Goal: Task Accomplishment & Management: Use online tool/utility

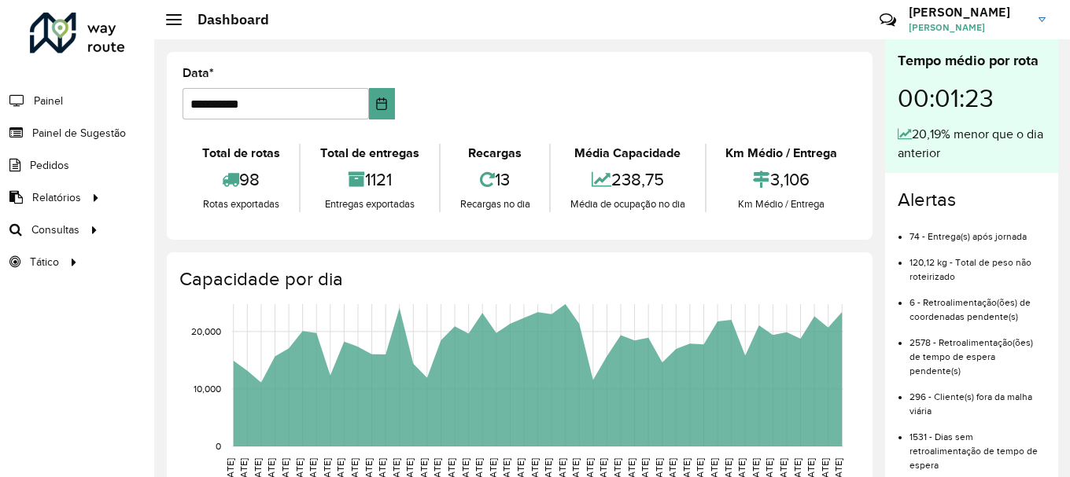
click at [625, 232] on div "**********" at bounding box center [520, 146] width 706 height 188
click at [219, 224] on span "Roteirização" at bounding box center [211, 230] width 64 height 17
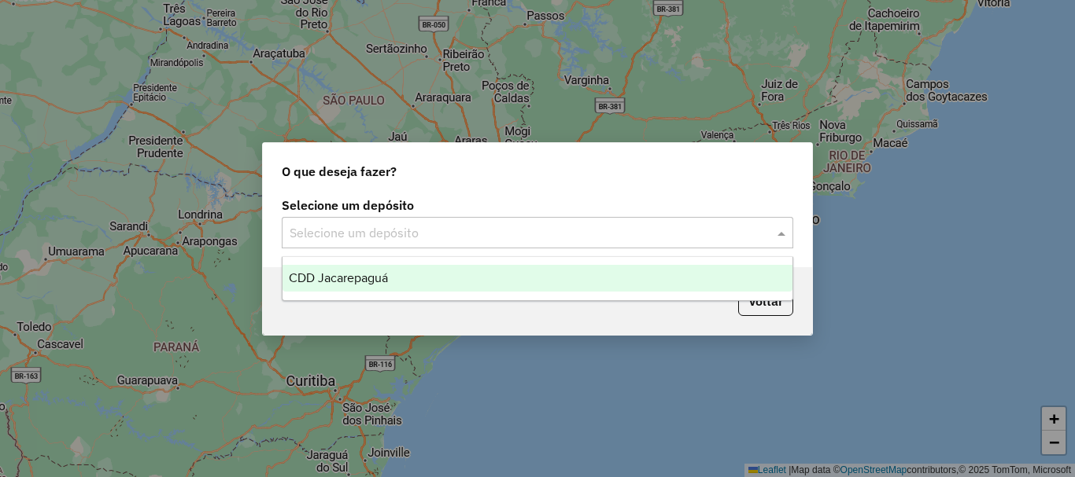
click at [451, 220] on div "Selecione um depósito" at bounding box center [537, 232] width 511 height 31
click at [383, 277] on span "CDD Jacarepaguá" at bounding box center [338, 277] width 99 height 13
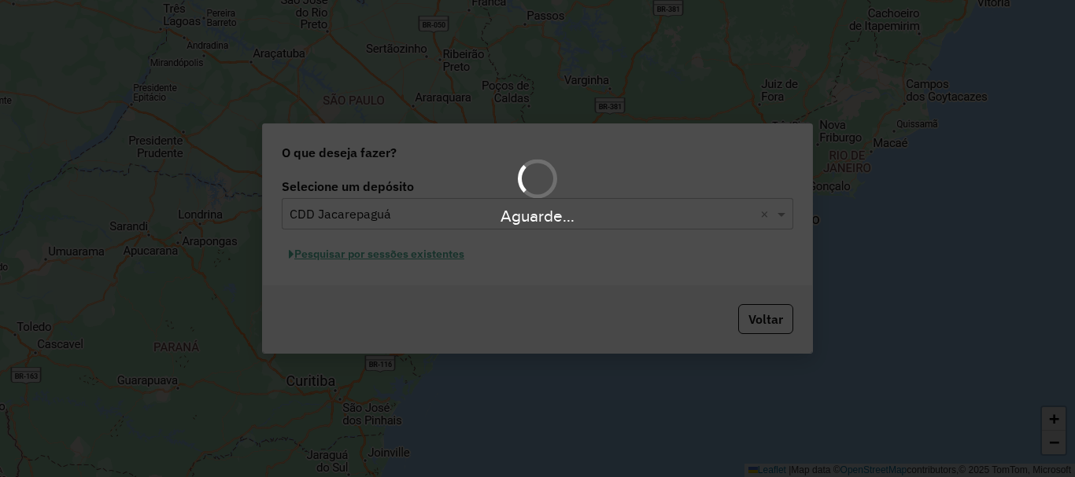
click at [391, 257] on div "Aguarde..." at bounding box center [537, 238] width 1075 height 477
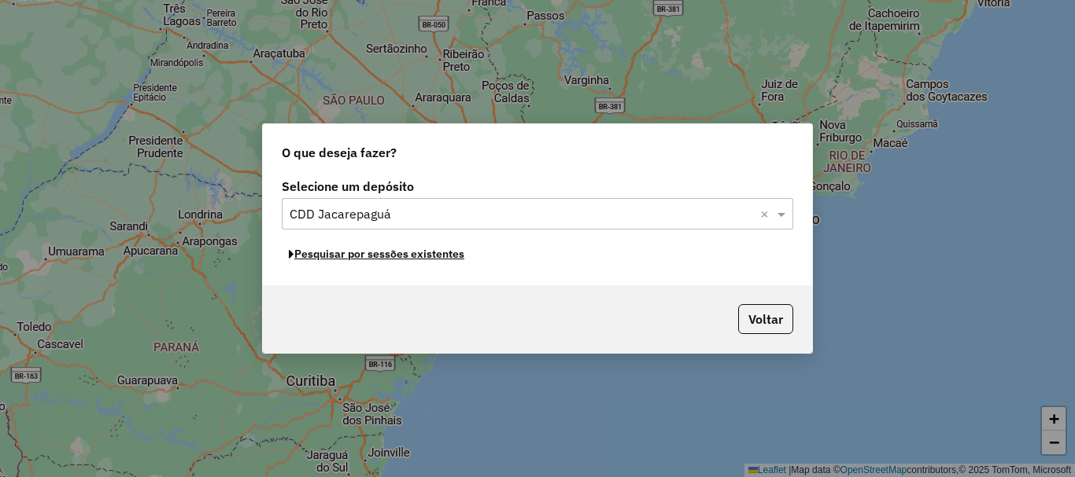
click at [391, 255] on button "Pesquisar por sessões existentes" at bounding box center [377, 254] width 190 height 24
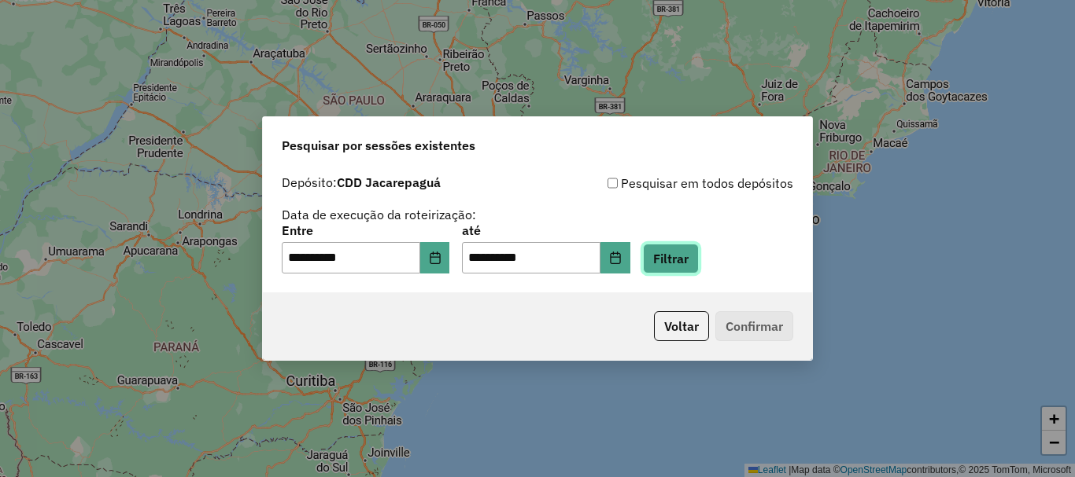
click at [683, 252] on button "Filtrar" at bounding box center [671, 259] width 56 height 30
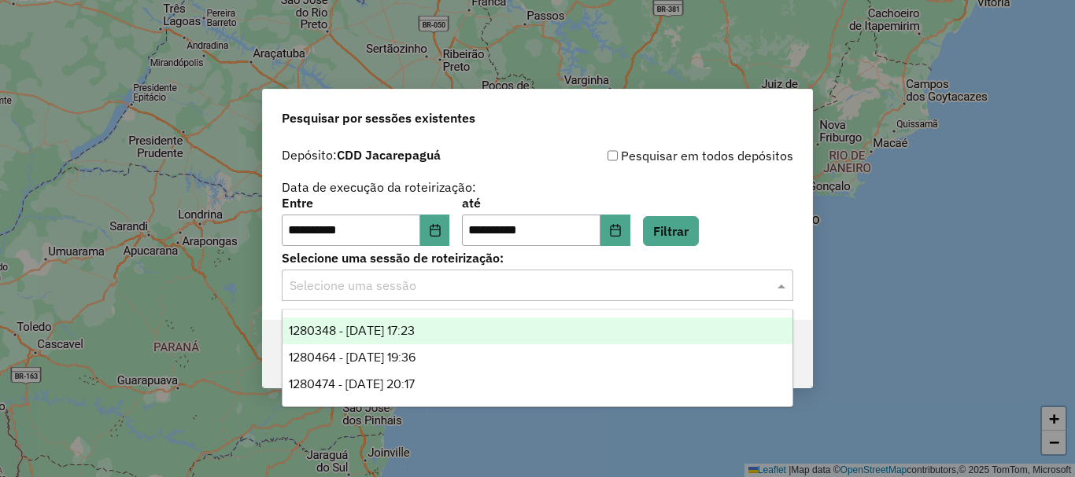
click at [488, 289] on input "text" at bounding box center [521, 286] width 464 height 19
click at [415, 330] on span "1280348 - 22/09/2025 17:23" at bounding box center [352, 330] width 126 height 13
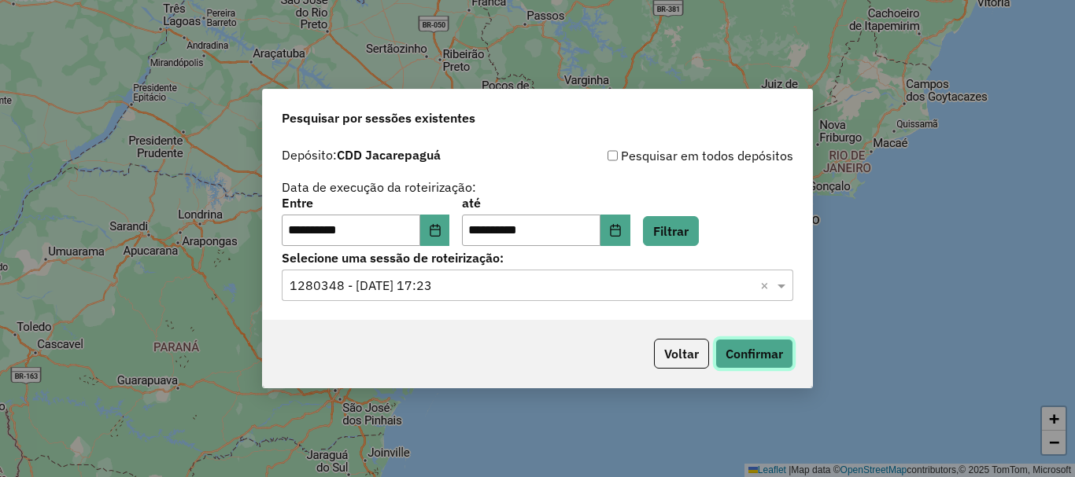
click at [735, 350] on button "Confirmar" at bounding box center [754, 354] width 78 height 30
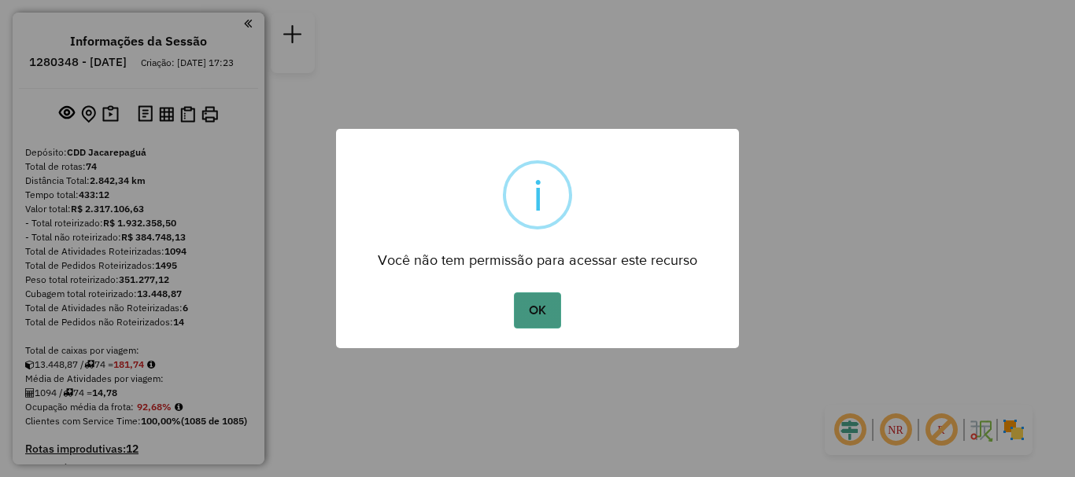
click at [548, 316] on button "OK" at bounding box center [537, 311] width 46 height 36
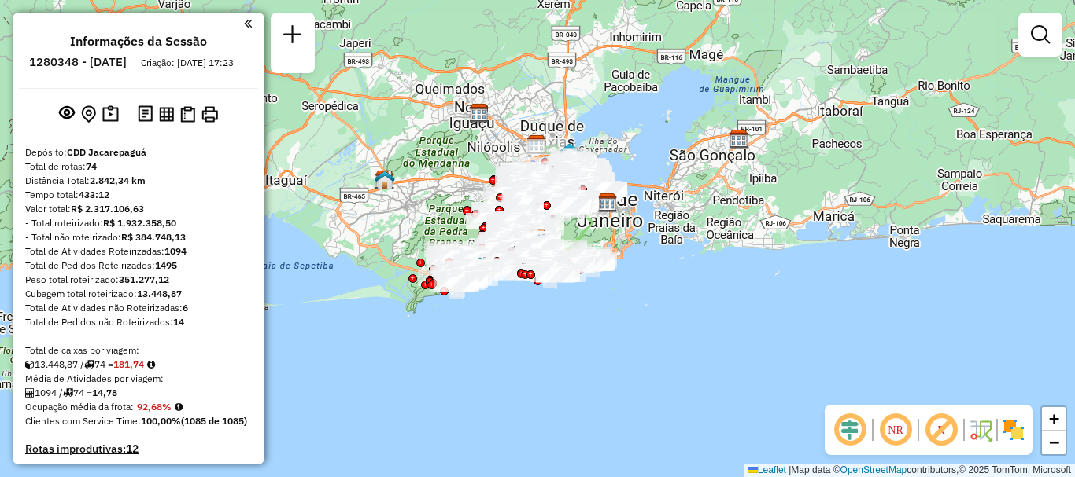
click at [1038, 52] on div at bounding box center [1040, 35] width 44 height 44
click at [1038, 42] on em at bounding box center [1039, 34] width 19 height 19
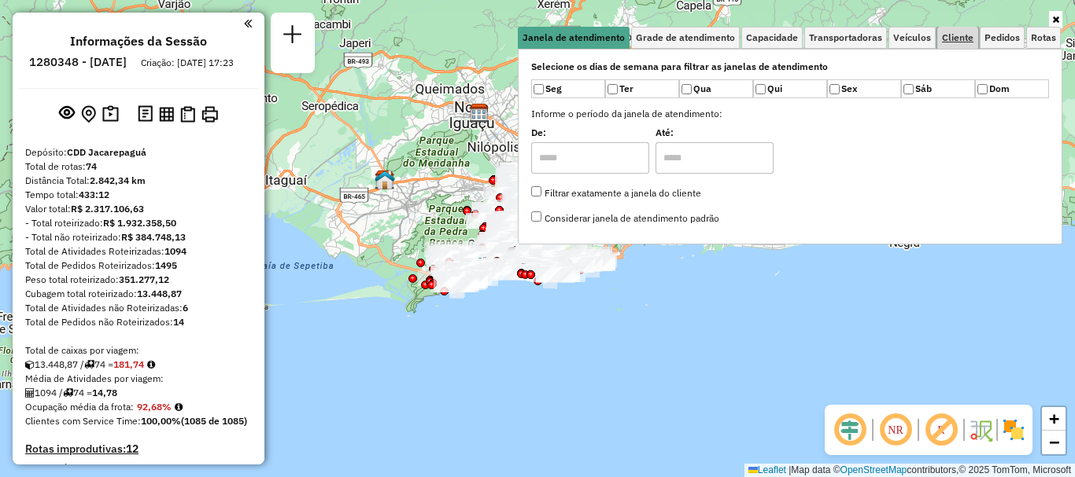
click at [942, 35] on span "Cliente" at bounding box center [957, 37] width 31 height 9
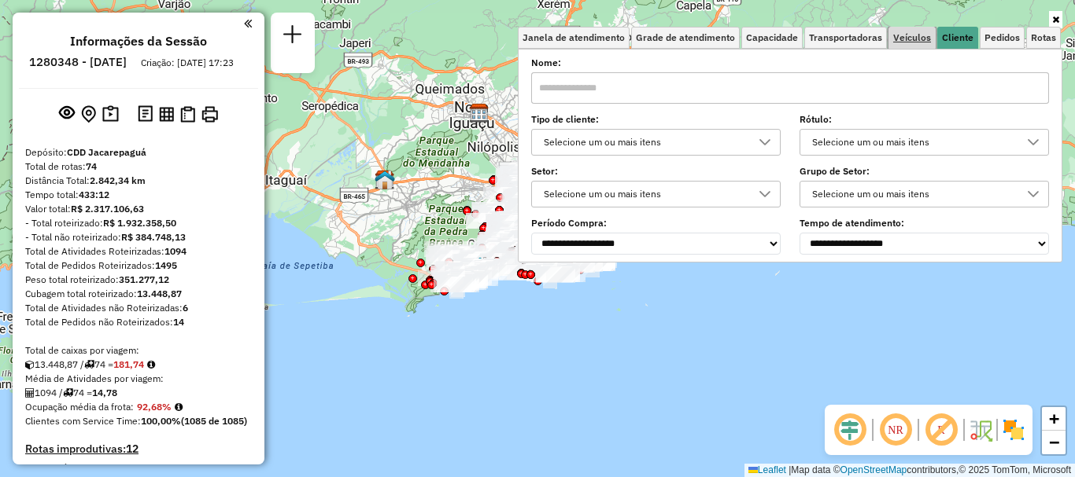
click at [928, 37] on span "Veículos" at bounding box center [912, 37] width 38 height 9
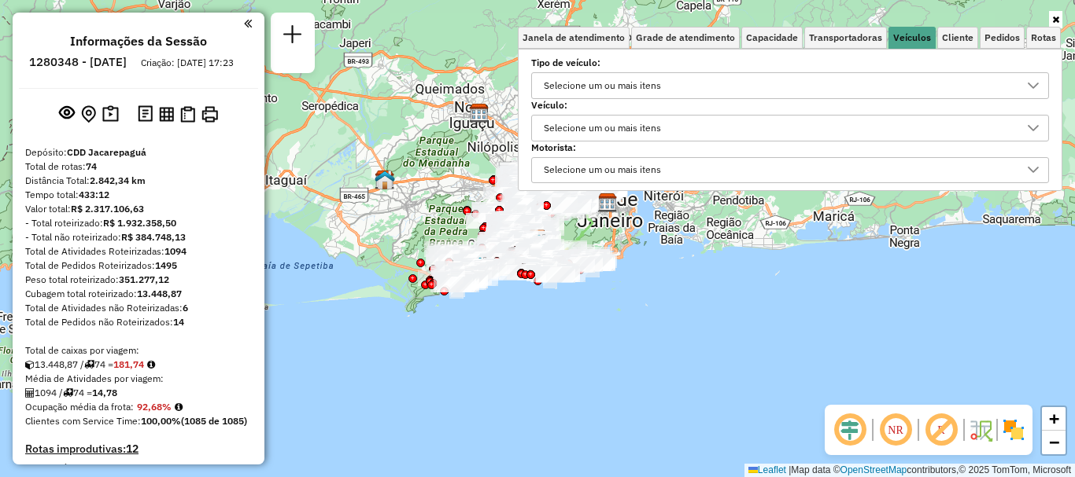
click at [644, 128] on div "Selecione um ou mais itens" at bounding box center [602, 128] width 128 height 25
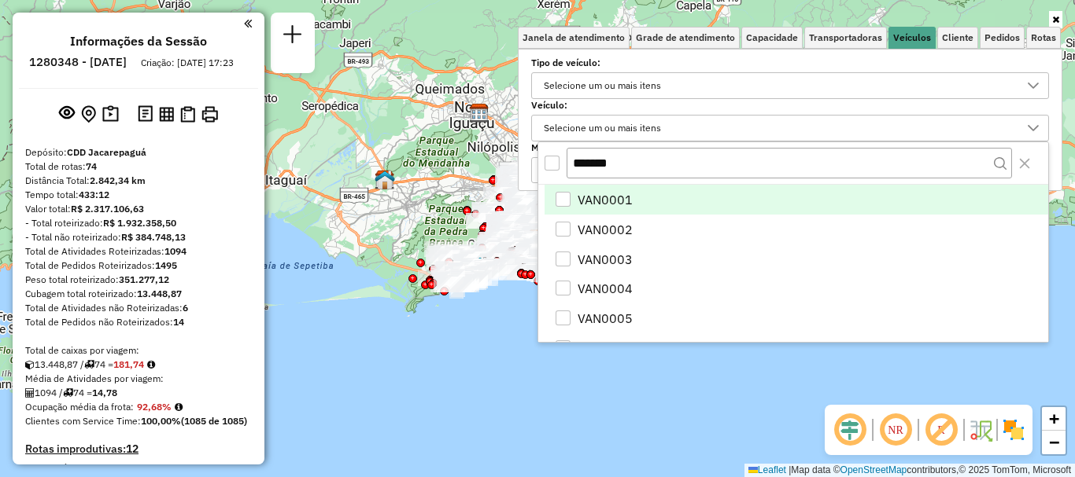
scroll to position [9, 54]
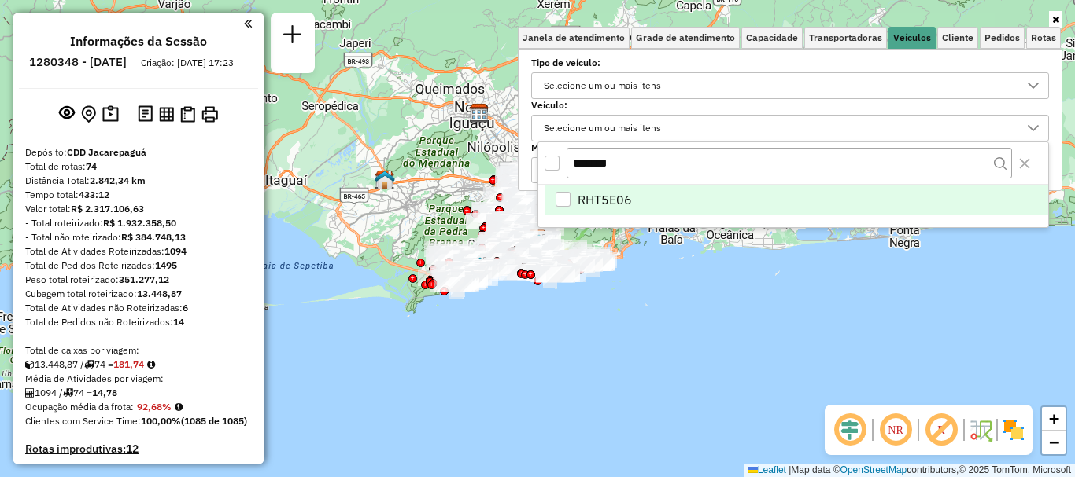
type input "*******"
click at [602, 198] on span "RHT5E06" at bounding box center [604, 199] width 54 height 19
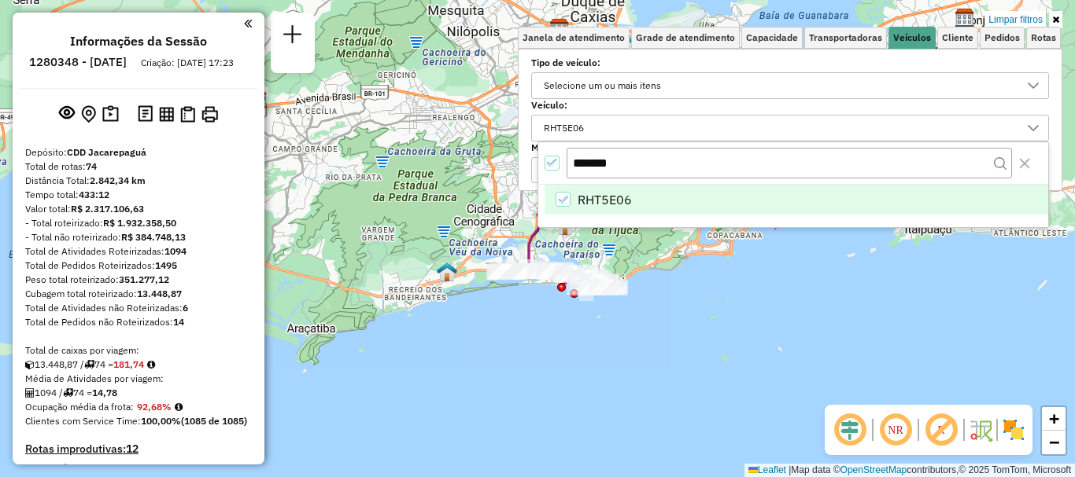
click at [687, 330] on div "Limpar filtros Janela de atendimento Grade de atendimento Capacidade Transporta…" at bounding box center [537, 238] width 1075 height 477
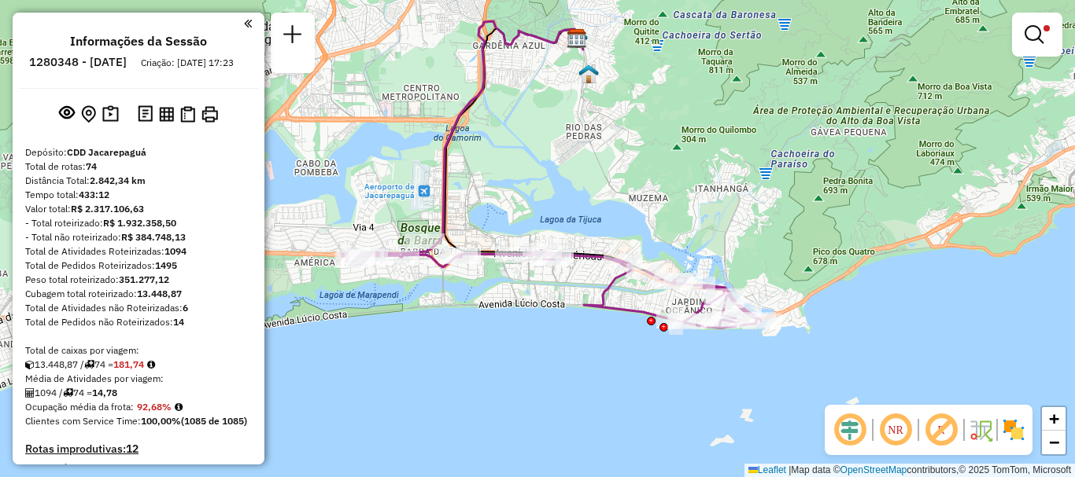
drag, startPoint x: 469, startPoint y: 294, endPoint x: 506, endPoint y: 297, distance: 37.0
click at [506, 297] on div "Limpar filtros Janela de atendimento Grade de atendimento Capacidade Transporta…" at bounding box center [537, 238] width 1075 height 477
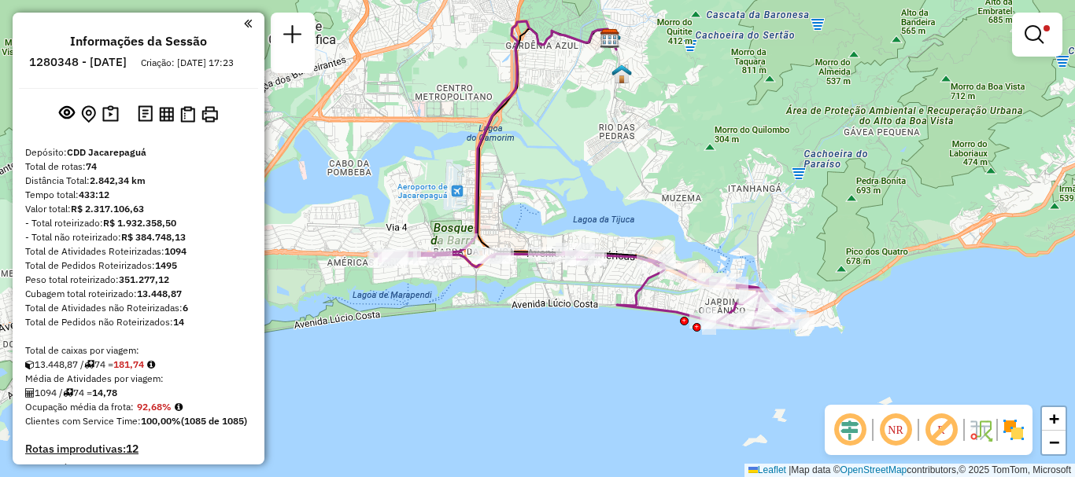
drag, startPoint x: 523, startPoint y: 284, endPoint x: 566, endPoint y: 298, distance: 45.5
click at [566, 298] on div "Limpar filtros Janela de atendimento Grade de atendimento Capacidade Transporta…" at bounding box center [537, 238] width 1075 height 477
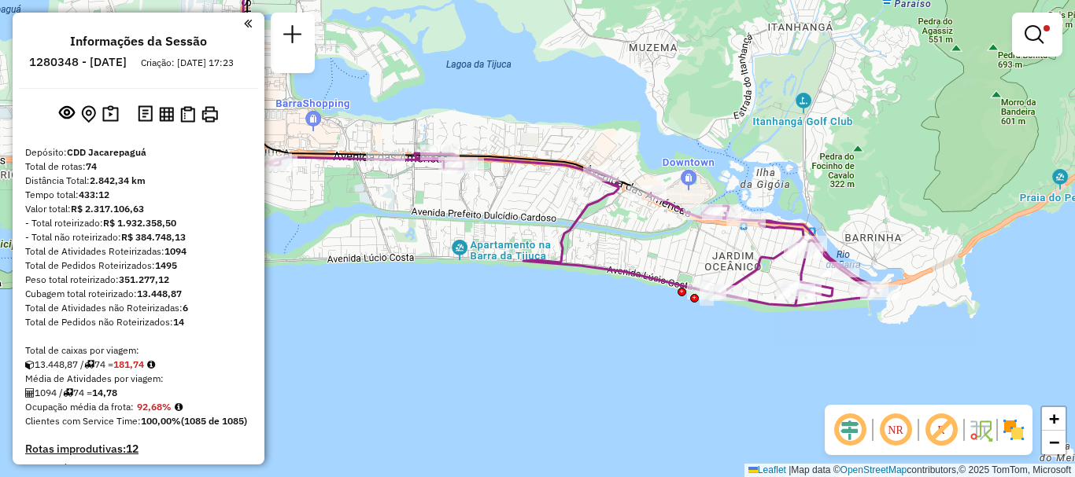
drag, startPoint x: 592, startPoint y: 294, endPoint x: 448, endPoint y: 242, distance: 153.0
click at [448, 242] on div "Limpar filtros Janela de atendimento Grade de atendimento Capacidade Transporta…" at bounding box center [537, 238] width 1075 height 477
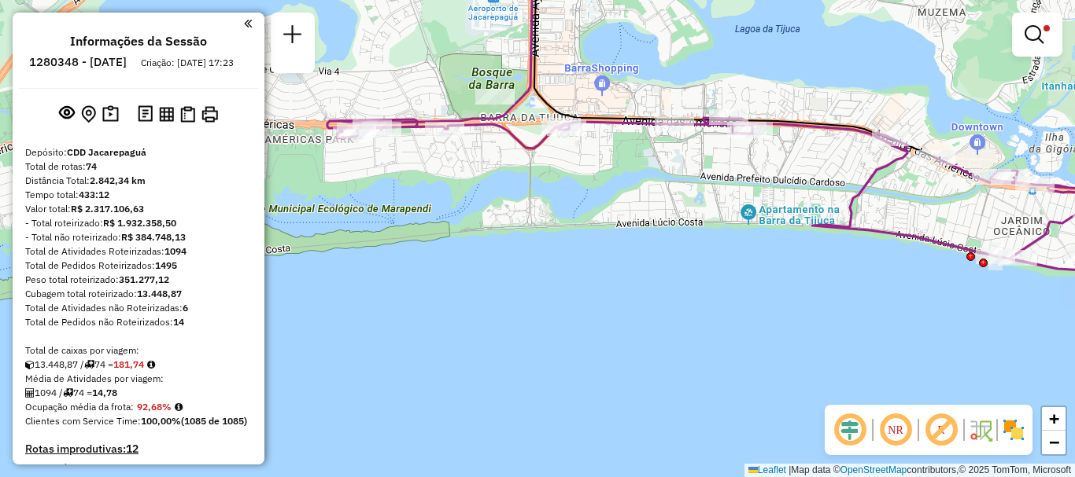
drag, startPoint x: 560, startPoint y: 336, endPoint x: 849, endPoint y: 300, distance: 290.8
click at [849, 300] on div "Limpar filtros Janela de atendimento Grade de atendimento Capacidade Transporta…" at bounding box center [537, 238] width 1075 height 477
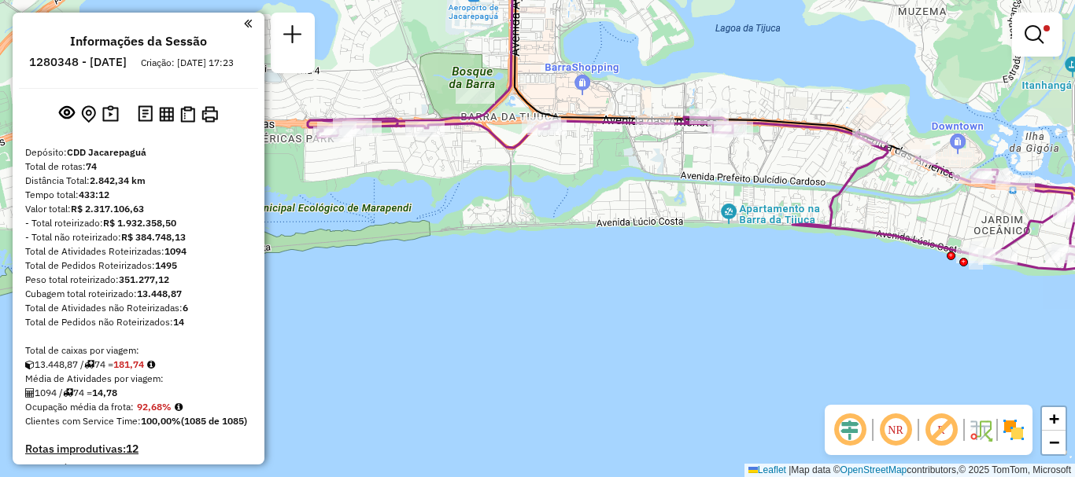
drag, startPoint x: 708, startPoint y: 293, endPoint x: 688, endPoint y: 293, distance: 19.7
click at [688, 293] on div "Limpar filtros Janela de atendimento Grade de atendimento Capacidade Transporta…" at bounding box center [537, 238] width 1075 height 477
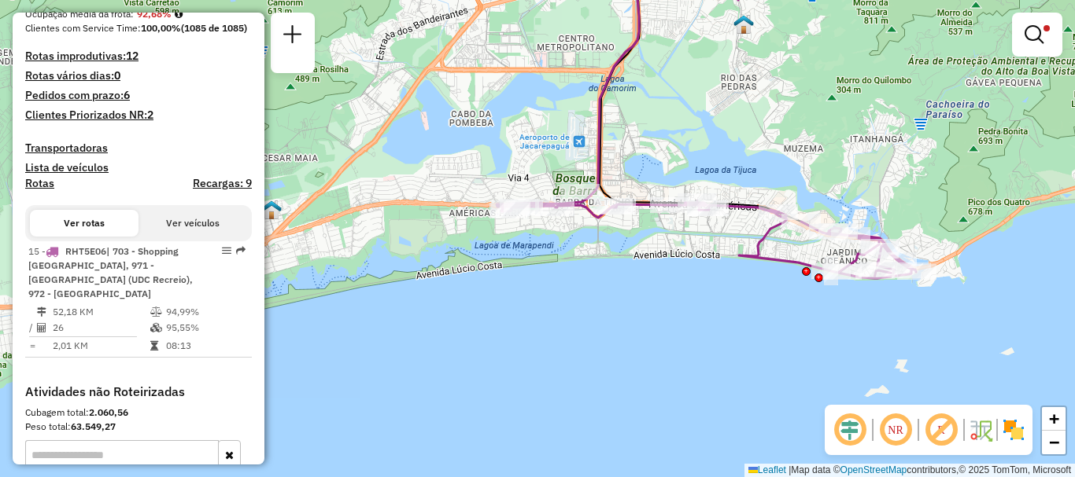
scroll to position [472, 0]
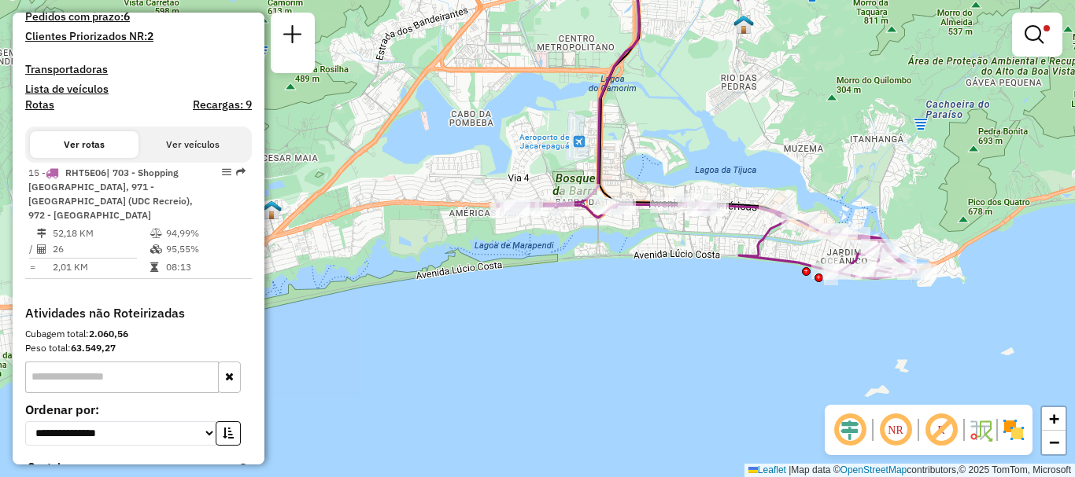
click at [405, 355] on div "Limpar filtros Janela de atendimento Grade de atendimento Capacidade Transporta…" at bounding box center [537, 238] width 1075 height 477
